Goal: Ask a question: Seek information or help from site administrators or community

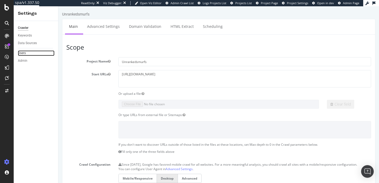
click at [30, 52] on link "Users" at bounding box center [36, 53] width 37 height 6
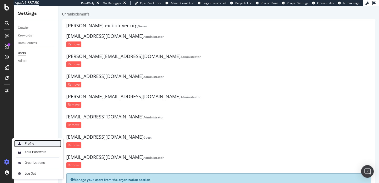
click at [33, 145] on div "Profile" at bounding box center [29, 144] width 9 height 4
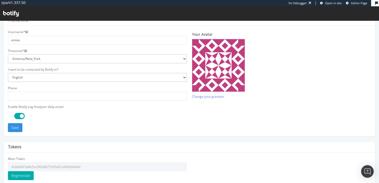
scroll to position [169, 0]
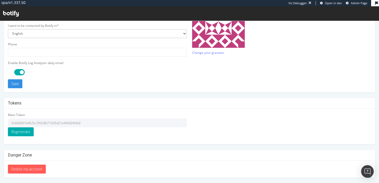
click at [69, 122] on input "3c6b0061b4fc5cc5f3c8b71035d21e94fd24fd42" at bounding box center [97, 123] width 179 height 9
click at [14, 15] on icon at bounding box center [11, 14] width 16 height 6
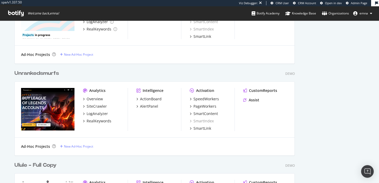
scroll to position [260, 0]
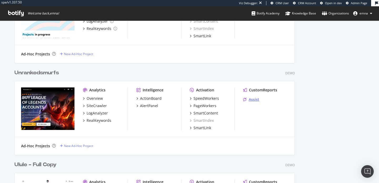
click at [254, 99] on div "Assist" at bounding box center [253, 99] width 11 height 5
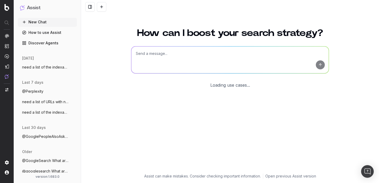
scroll to position [21, 0]
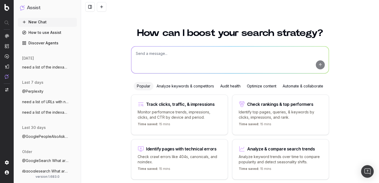
scroll to position [21, 0]
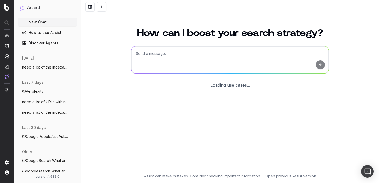
scroll to position [21, 0]
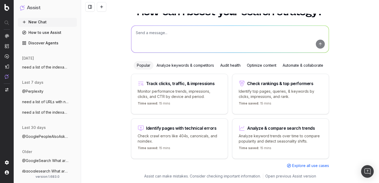
click at [50, 69] on span "need a list of the indexable URLs with n" at bounding box center [45, 67] width 46 height 5
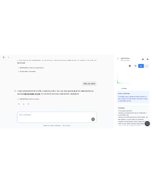
scroll to position [197, 0]
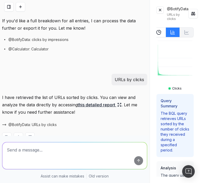
click at [200, 67] on div "@BotifyData URLs by clicks Clicks Query Summary The BQL query retrieves URLs so…" at bounding box center [175, 91] width 50 height 183
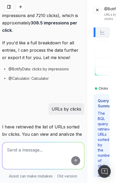
scroll to position [249, 0]
